Goal: Information Seeking & Learning: Learn about a topic

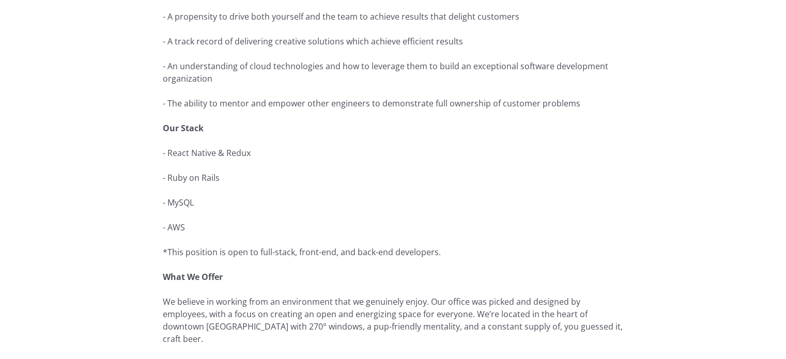
scroll to position [471, 0]
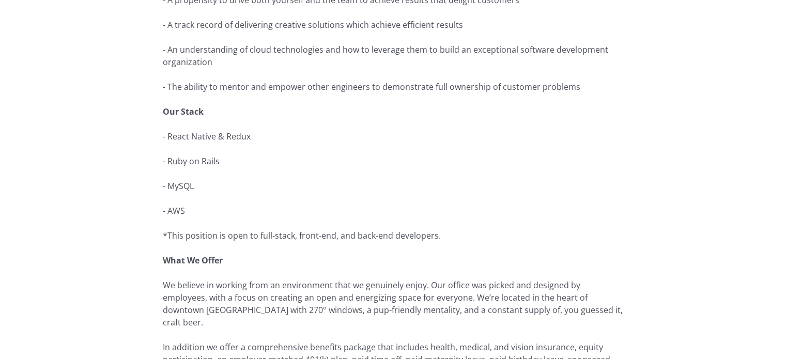
drag, startPoint x: 793, startPoint y: 55, endPoint x: 792, endPoint y: 184, distance: 128.7
click at [191, 135] on p "- React Native & Redux" at bounding box center [393, 136] width 461 height 12
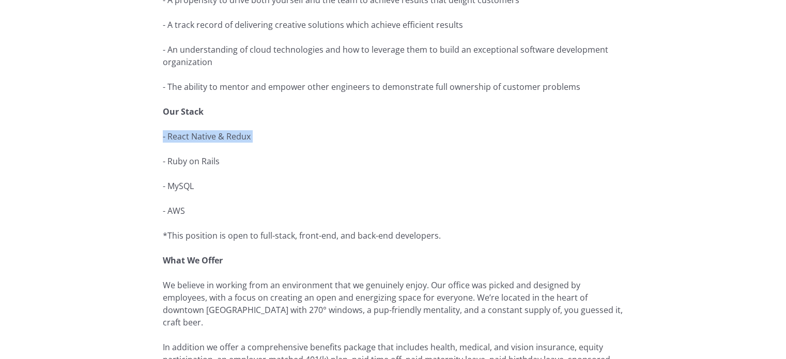
click at [191, 135] on p "- React Native & Redux" at bounding box center [393, 136] width 461 height 12
copy p "- React Native & Redux"
click at [183, 163] on p "- Ruby on Rails" at bounding box center [393, 161] width 461 height 12
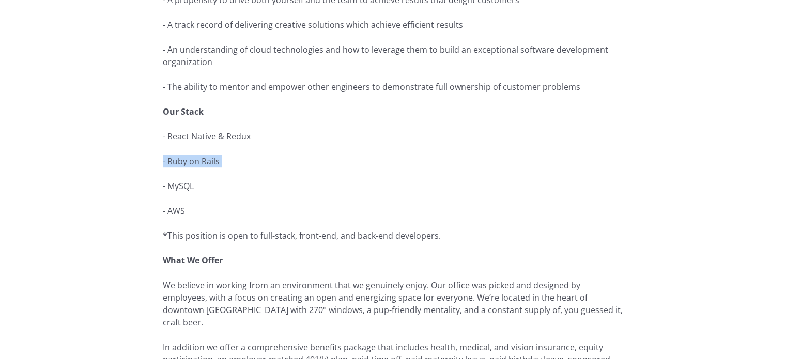
copy p "- Ruby on Rails"
click at [178, 214] on p "- AWS ‍" at bounding box center [393, 211] width 461 height 12
copy p "AWS ‍"
